Goal: Task Accomplishment & Management: Complete application form

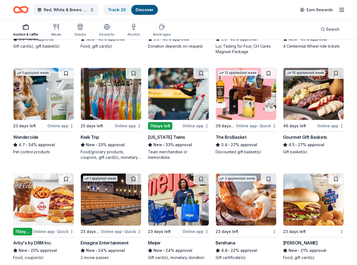
scroll to position [354, 0]
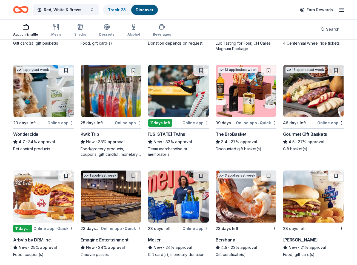
click at [238, 135] on div "The BroBasket" at bounding box center [231, 134] width 31 height 7
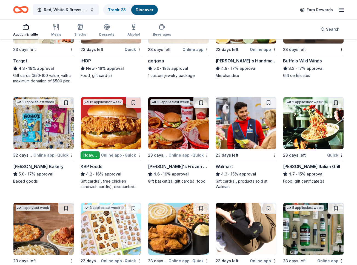
scroll to position [634, 0]
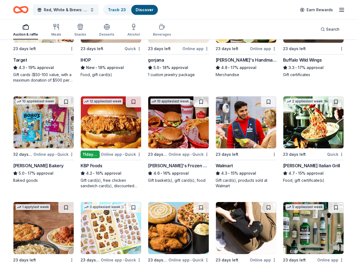
click at [228, 166] on div "Walmart" at bounding box center [224, 166] width 17 height 7
click at [315, 165] on div "Carrabba's Italian Grill" at bounding box center [311, 166] width 57 height 7
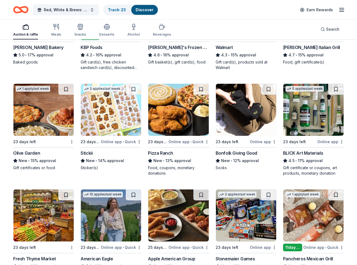
scroll to position [753, 0]
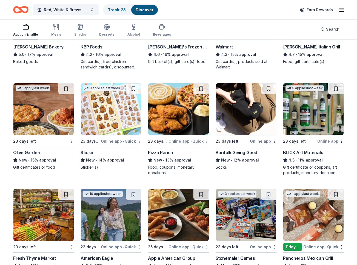
click at [35, 153] on div "Olive Garden" at bounding box center [26, 152] width 27 height 7
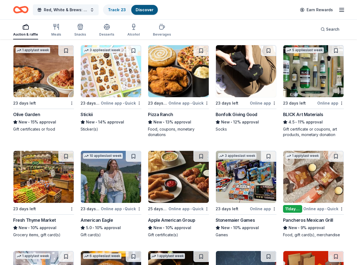
scroll to position [792, 0]
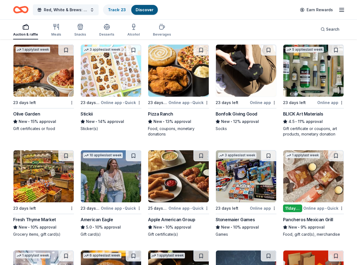
click at [168, 115] on div "Pizza Ranch" at bounding box center [160, 114] width 25 height 7
click at [229, 113] on div "Bonfolk Giving Good" at bounding box center [237, 114] width 42 height 7
click at [300, 114] on div "BLICK Art Materials" at bounding box center [303, 114] width 40 height 7
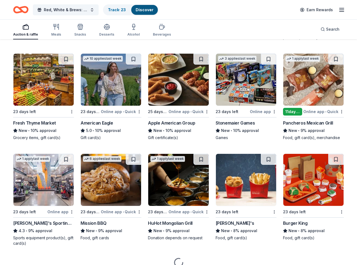
scroll to position [890, 0]
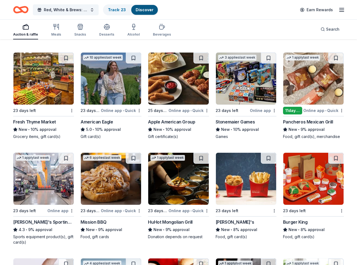
click at [40, 121] on div "Fresh Thyme Market" at bounding box center [34, 122] width 43 height 7
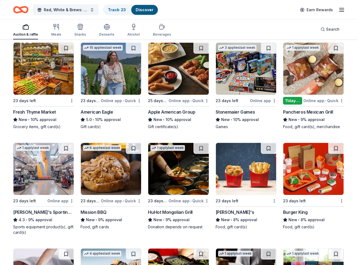
scroll to position [900, 0]
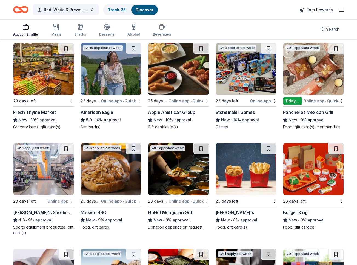
click at [243, 112] on div "Stonemaier Games" at bounding box center [235, 112] width 39 height 7
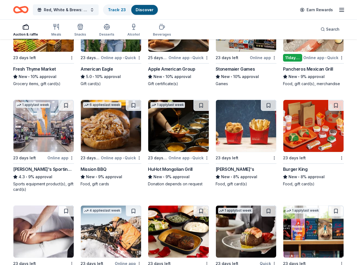
scroll to position [943, 0]
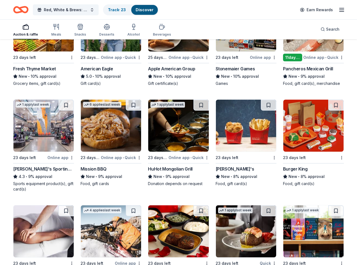
click at [225, 168] on div "Wendy's" at bounding box center [235, 169] width 39 height 7
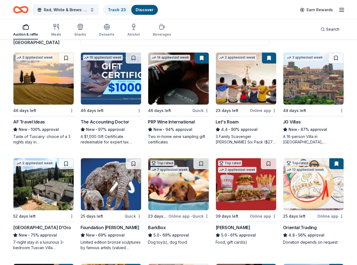
scroll to position [48, 0]
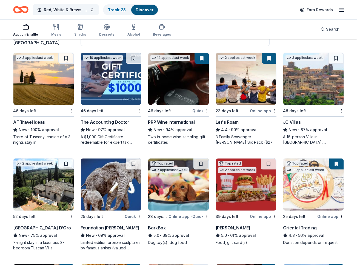
click at [44, 129] on div "New • 100% approval" at bounding box center [43, 130] width 61 height 7
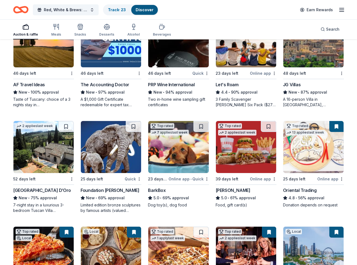
scroll to position [90, 0]
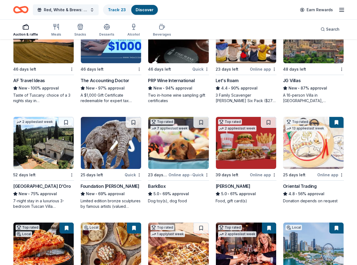
click at [109, 158] on img at bounding box center [111, 143] width 60 height 52
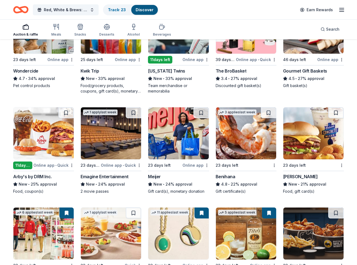
scroll to position [418, 0]
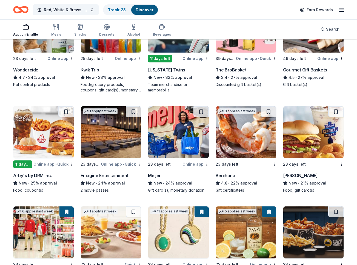
click at [155, 176] on div "Meijer" at bounding box center [154, 176] width 13 height 7
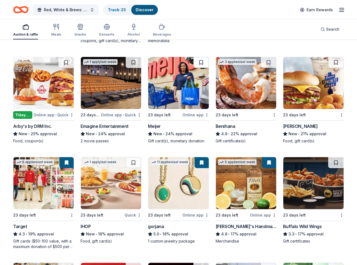
scroll to position [468, 0]
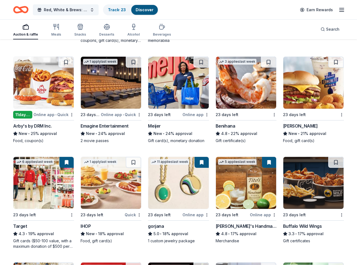
click at [225, 125] on div "Benihana" at bounding box center [226, 126] width 20 height 7
click at [158, 227] on div "gorjana" at bounding box center [156, 226] width 16 height 7
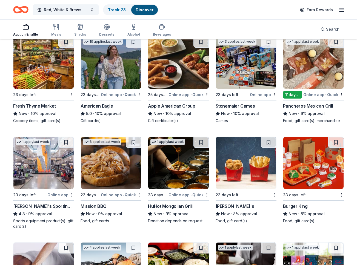
scroll to position [935, 0]
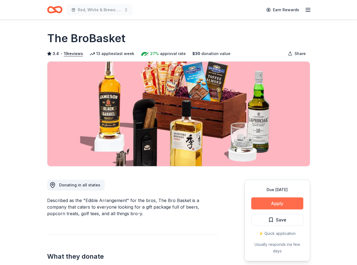
click at [281, 203] on button "Apply" at bounding box center [277, 204] width 52 height 12
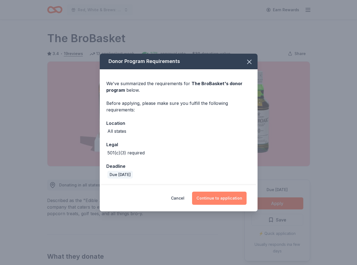
click at [217, 195] on button "Continue to application" at bounding box center [219, 198] width 55 height 13
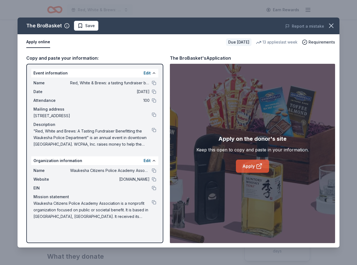
click at [252, 165] on link "Apply" at bounding box center [252, 166] width 33 height 13
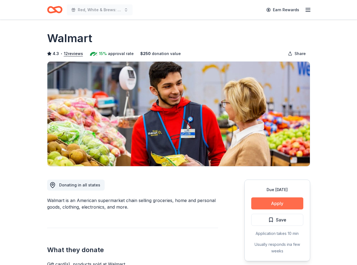
click at [279, 203] on button "Apply" at bounding box center [277, 204] width 52 height 12
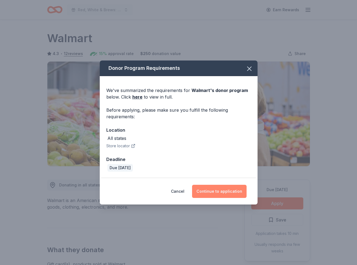
click at [223, 192] on button "Continue to application" at bounding box center [219, 191] width 55 height 13
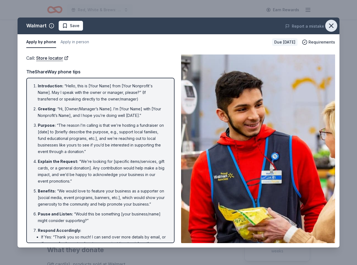
click at [336, 24] on button "button" at bounding box center [332, 26] width 12 height 12
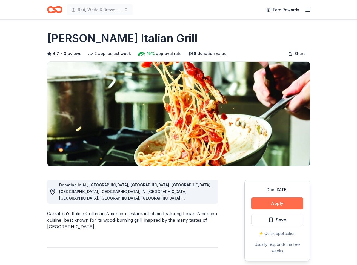
click at [274, 203] on button "Apply" at bounding box center [277, 204] width 52 height 12
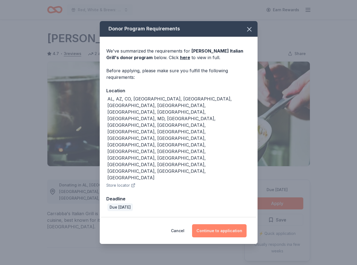
click at [221, 225] on button "Continue to application" at bounding box center [219, 231] width 55 height 13
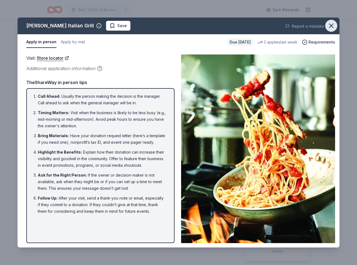
click at [332, 24] on icon "button" at bounding box center [332, 26] width 8 height 8
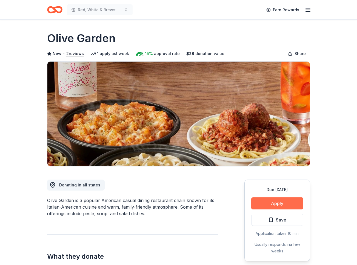
click at [282, 202] on button "Apply" at bounding box center [277, 204] width 52 height 12
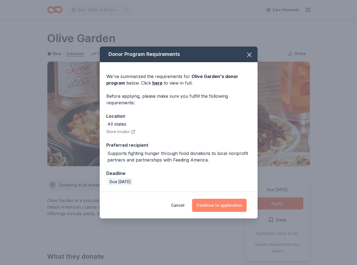
click at [221, 203] on button "Continue to application" at bounding box center [219, 205] width 55 height 13
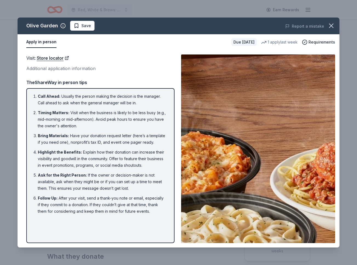
click at [330, 24] on icon "button" at bounding box center [332, 26] width 8 height 8
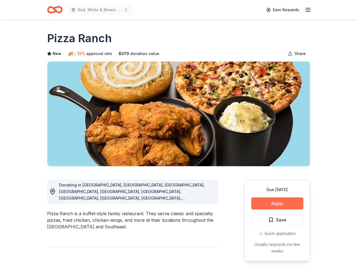
click at [277, 202] on button "Apply" at bounding box center [277, 204] width 52 height 12
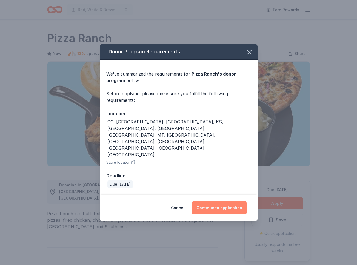
click at [216, 202] on button "Continue to application" at bounding box center [219, 208] width 55 height 13
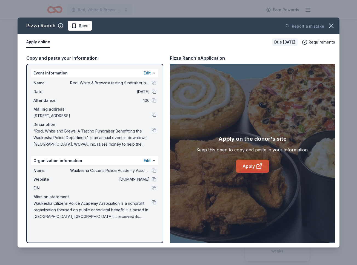
click at [250, 168] on link "Apply" at bounding box center [252, 166] width 33 height 13
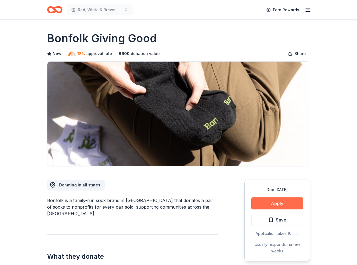
click at [275, 201] on button "Apply" at bounding box center [277, 204] width 52 height 12
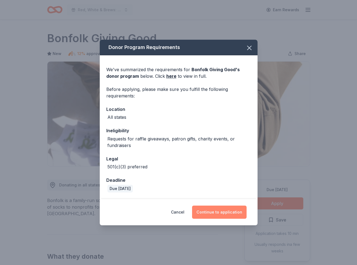
click at [214, 213] on button "Continue to application" at bounding box center [219, 212] width 55 height 13
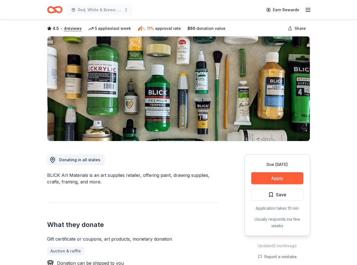
scroll to position [39, 0]
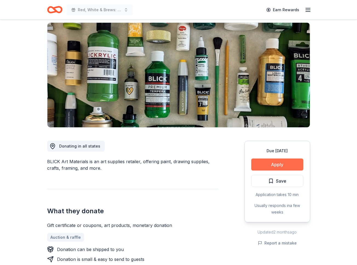
click at [280, 160] on button "Apply" at bounding box center [277, 165] width 52 height 12
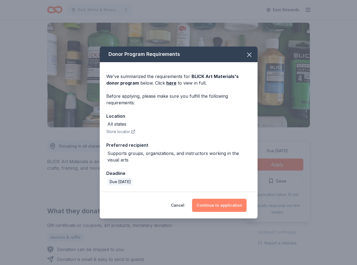
click at [216, 206] on button "Continue to application" at bounding box center [219, 205] width 55 height 13
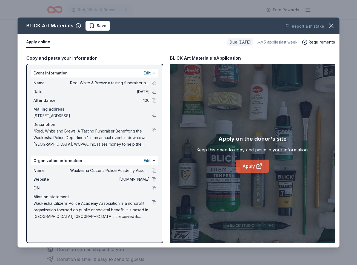
click at [248, 166] on link "Apply" at bounding box center [252, 166] width 33 height 13
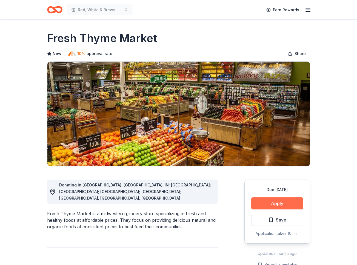
click at [270, 203] on button "Apply" at bounding box center [277, 204] width 52 height 12
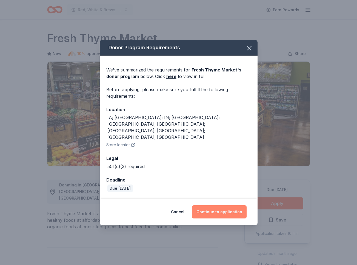
click at [231, 206] on button "Continue to application" at bounding box center [219, 212] width 55 height 13
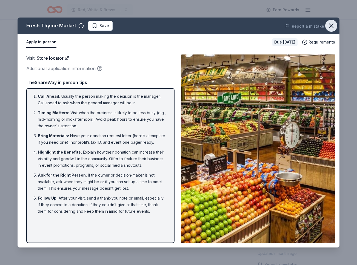
click at [333, 25] on icon "button" at bounding box center [332, 26] width 8 height 8
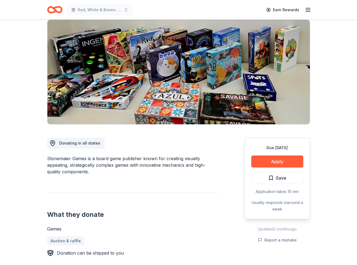
scroll to position [43, 0]
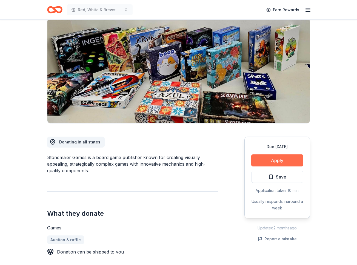
click at [278, 159] on button "Apply" at bounding box center [277, 161] width 52 height 12
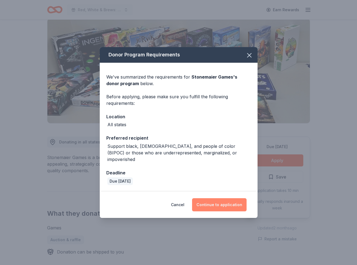
click at [224, 201] on button "Continue to application" at bounding box center [219, 205] width 55 height 13
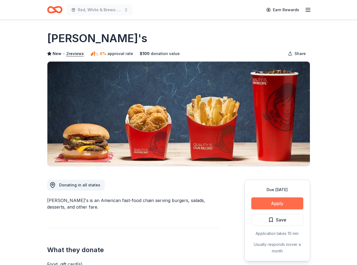
click at [284, 203] on button "Apply" at bounding box center [277, 204] width 52 height 12
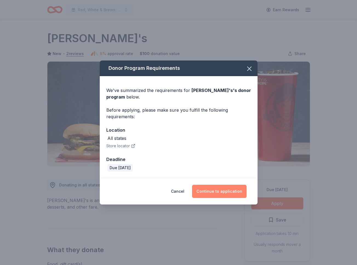
click at [220, 190] on button "Continue to application" at bounding box center [219, 191] width 55 height 13
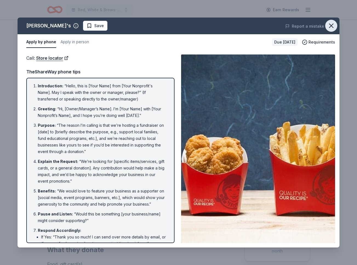
click at [331, 26] on icon "button" at bounding box center [332, 26] width 4 height 4
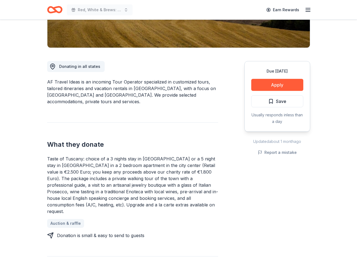
scroll to position [125, 0]
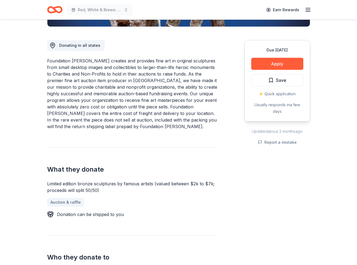
scroll to position [141, 0]
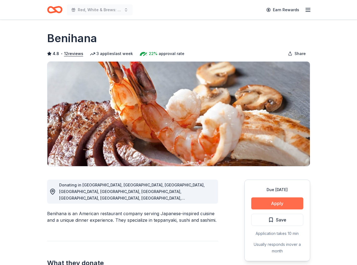
click at [278, 202] on button "Apply" at bounding box center [277, 204] width 52 height 12
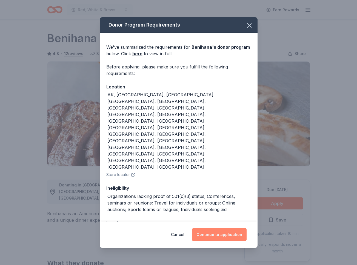
click at [217, 228] on button "Continue to application" at bounding box center [219, 234] width 55 height 13
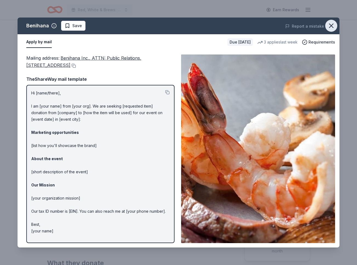
click at [329, 24] on icon "button" at bounding box center [332, 26] width 8 height 8
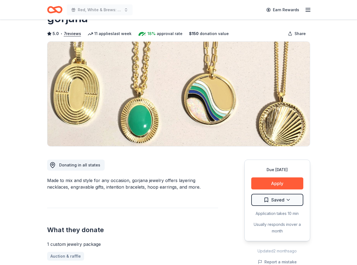
scroll to position [21, 0]
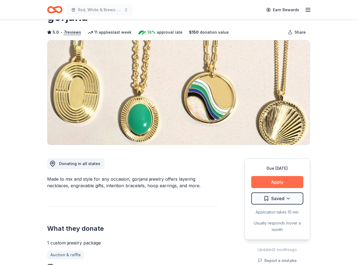
click at [263, 180] on button "Apply" at bounding box center [277, 182] width 52 height 12
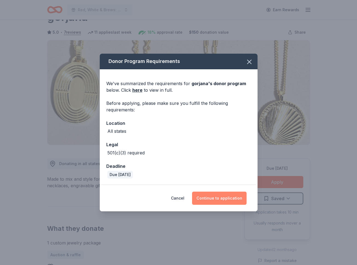
click at [218, 197] on button "Continue to application" at bounding box center [219, 198] width 55 height 13
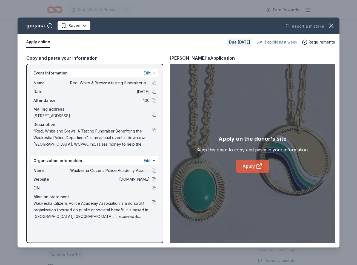
click at [248, 167] on link "Apply" at bounding box center [252, 166] width 33 height 13
click at [331, 26] on icon "button" at bounding box center [332, 26] width 4 height 4
